Goal: Information Seeking & Learning: Learn about a topic

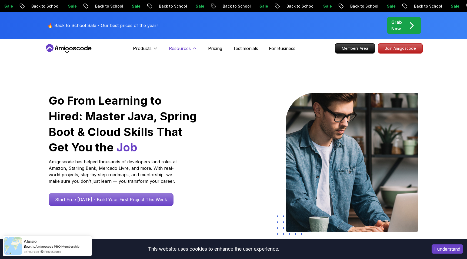
click at [182, 48] on p "Resources" at bounding box center [180, 48] width 22 height 6
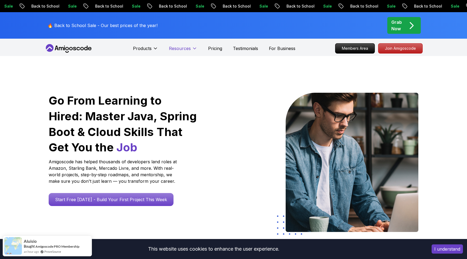
click at [182, 48] on p "Resources" at bounding box center [180, 48] width 22 height 6
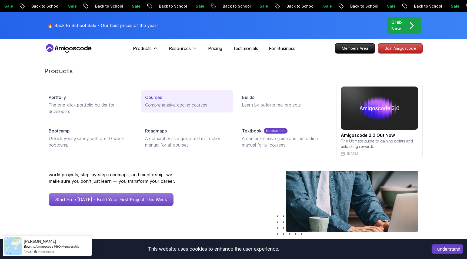
click at [158, 98] on p "Courses" at bounding box center [153, 97] width 17 height 6
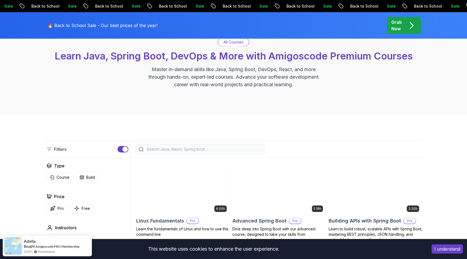
scroll to position [45, 0]
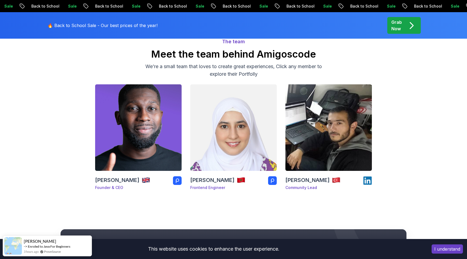
scroll to position [53, 0]
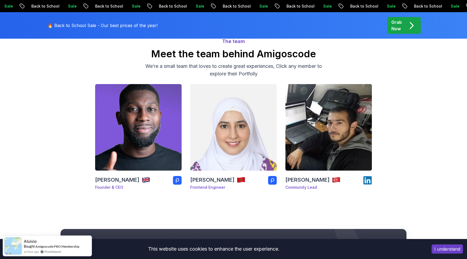
click at [312, 83] on body "Sale Back to School Sale Back to School Sale Back to School Sale Back to School…" at bounding box center [233, 215] width 467 height 537
click at [424, 68] on div "The team Meet the team behind Amigoscode We’re a small team that loves to creat…" at bounding box center [233, 112] width 467 height 215
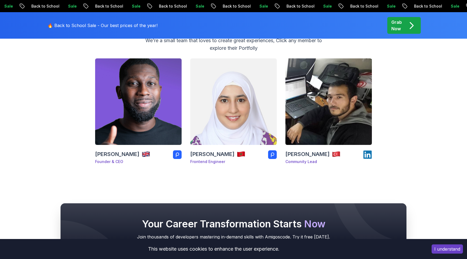
scroll to position [90, 0]
